Goal: Task Accomplishment & Management: Use online tool/utility

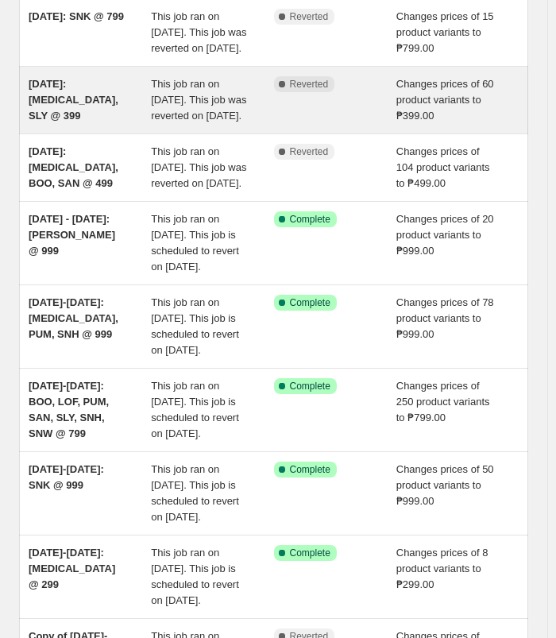
scroll to position [238, 0]
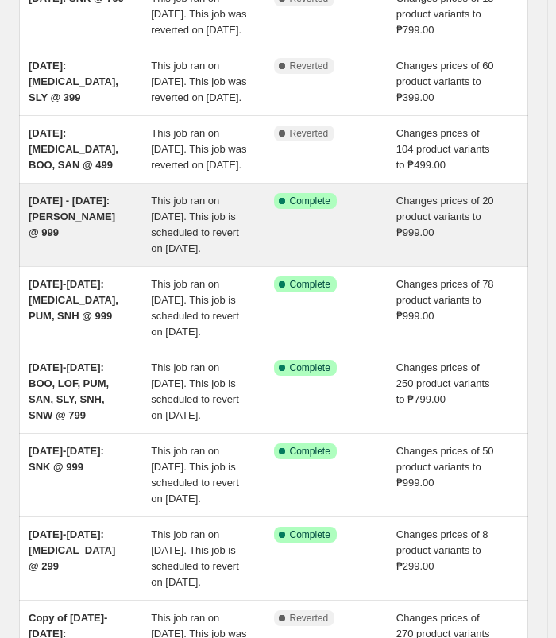
click at [115, 257] on div "[DATE] - [DATE]: [PERSON_NAME] @ 999" at bounding box center [90, 225] width 122 height 64
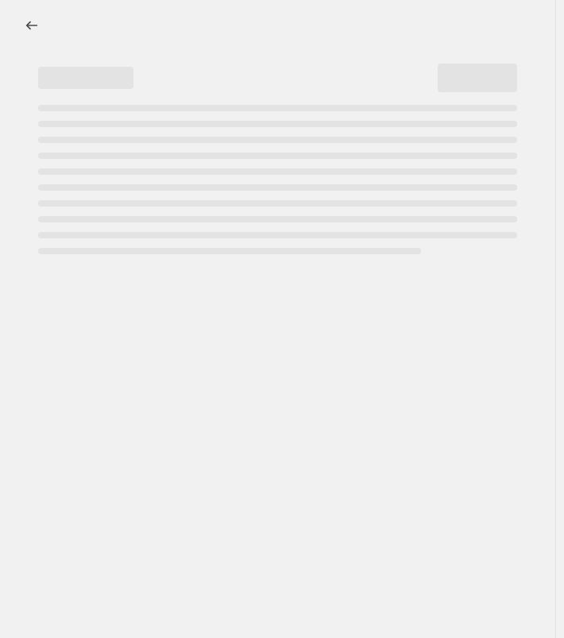
select select "no_change"
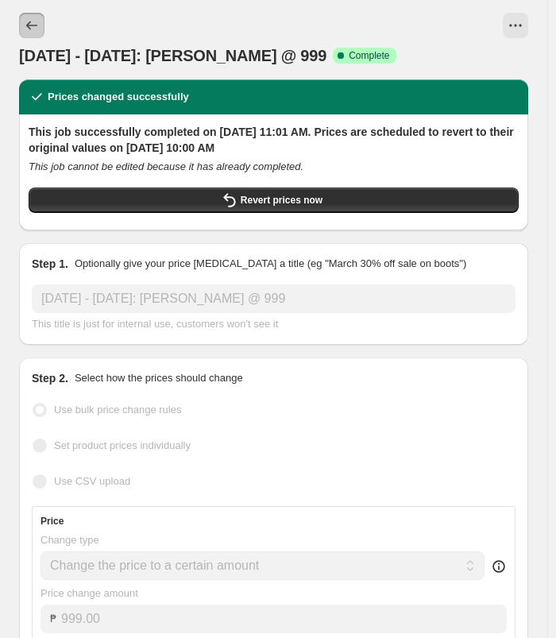
click at [35, 17] on button "Price change jobs" at bounding box center [31, 25] width 25 height 25
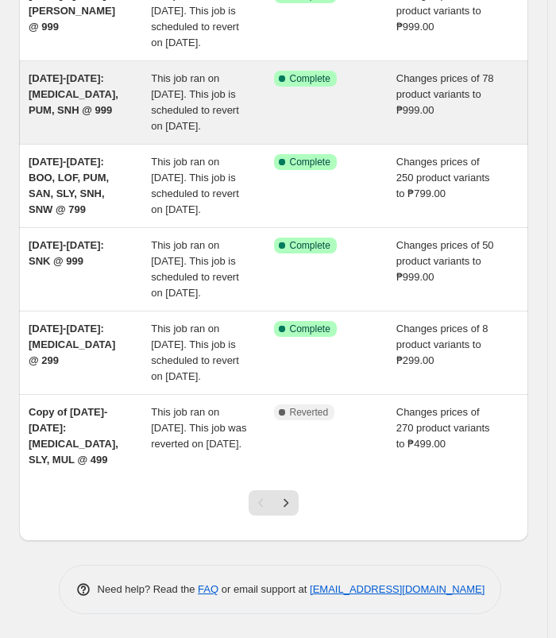
scroll to position [603, 0]
